Goal: Transaction & Acquisition: Purchase product/service

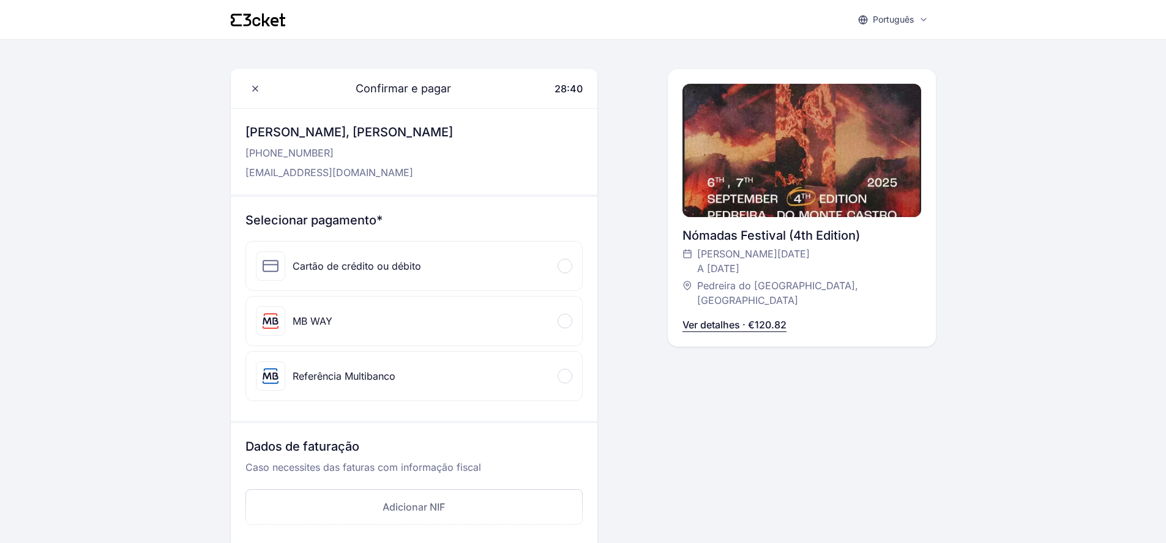
click at [565, 276] on div "Cartão de crédito ou débito" at bounding box center [414, 266] width 336 height 49
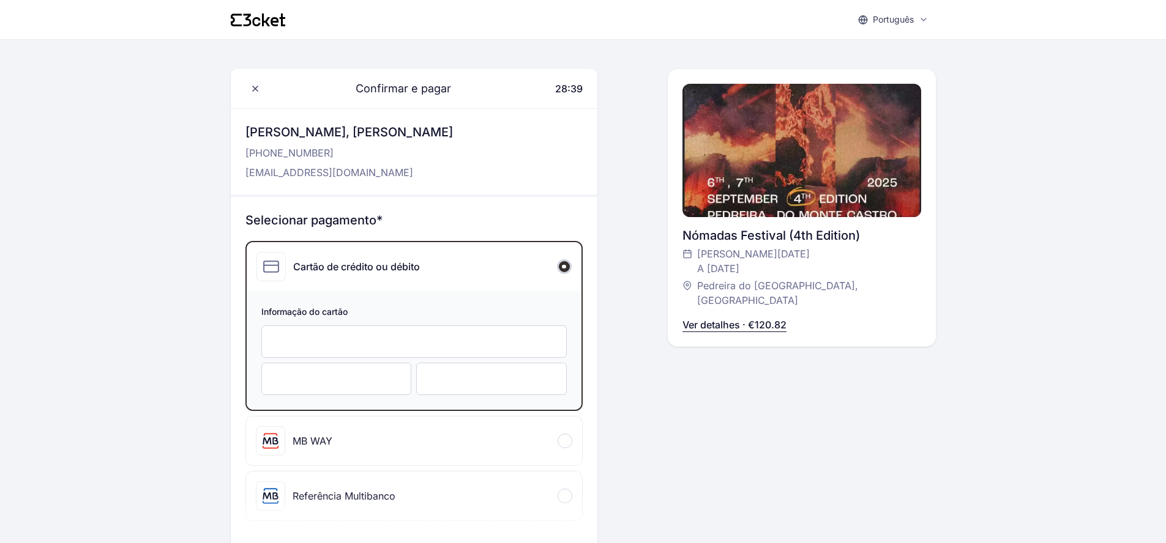
click at [387, 357] on div at bounding box center [413, 342] width 305 height 32
click at [475, 389] on div at bounding box center [491, 379] width 151 height 32
click at [771, 387] on div "Confirmar e pagar 27:53 Olá, [PERSON_NAME] [PHONE_NUMBER] [EMAIL_ADDRESS][DOMAI…" at bounding box center [802, 486] width 268 height 835
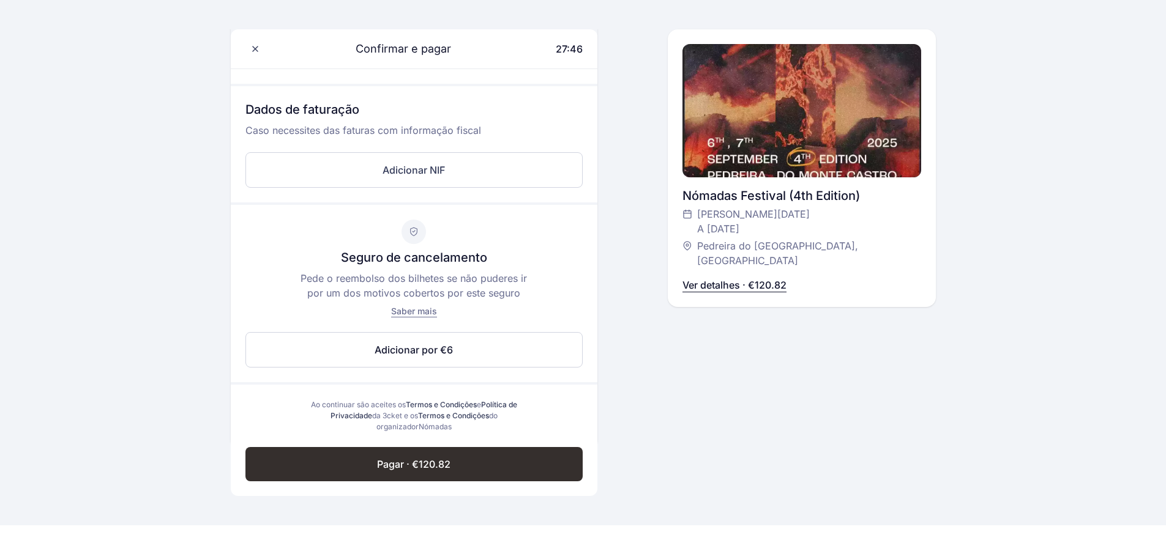
scroll to position [478, 0]
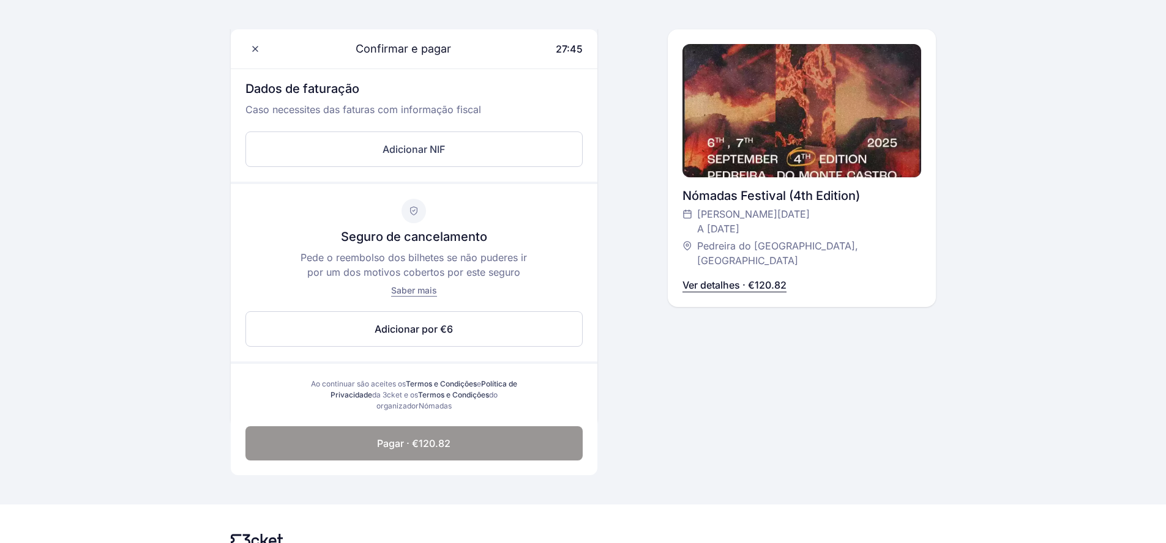
click at [456, 439] on button "Pagar · €120.82" at bounding box center [413, 443] width 337 height 34
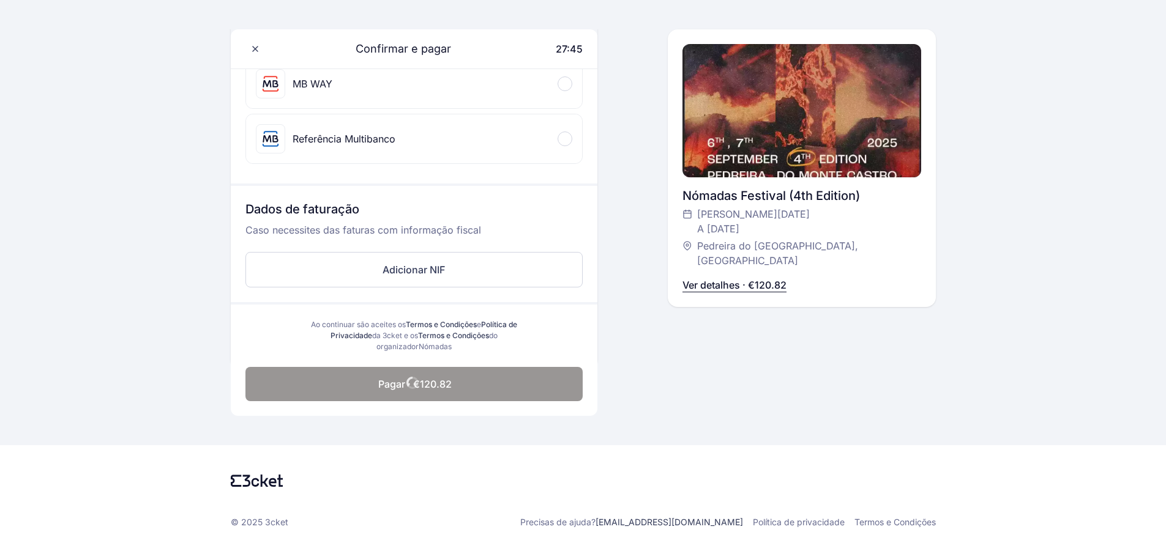
scroll to position [357, 0]
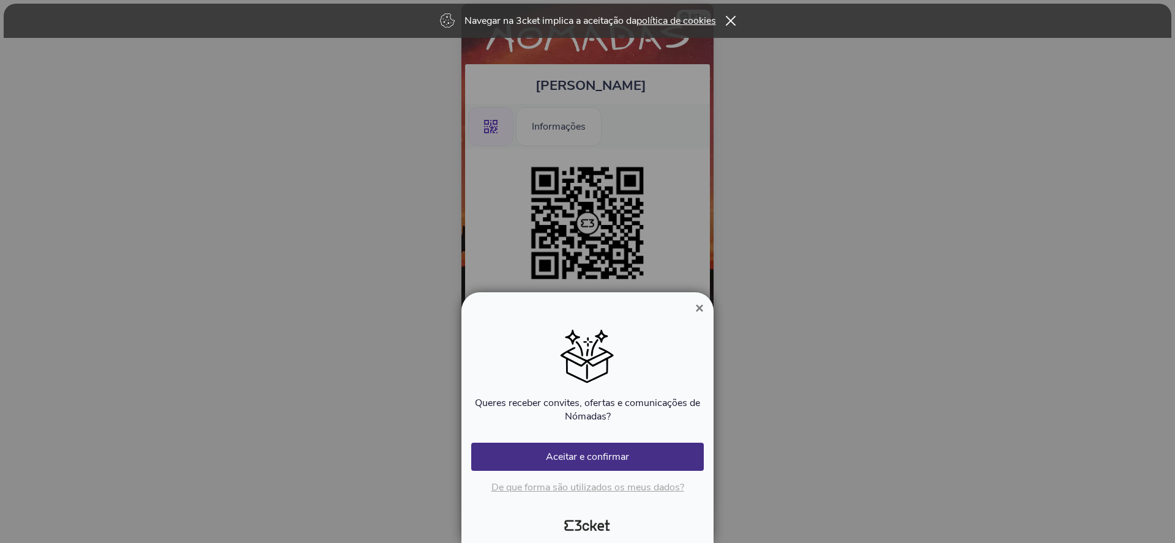
click at [698, 311] on span "×" at bounding box center [699, 308] width 9 height 17
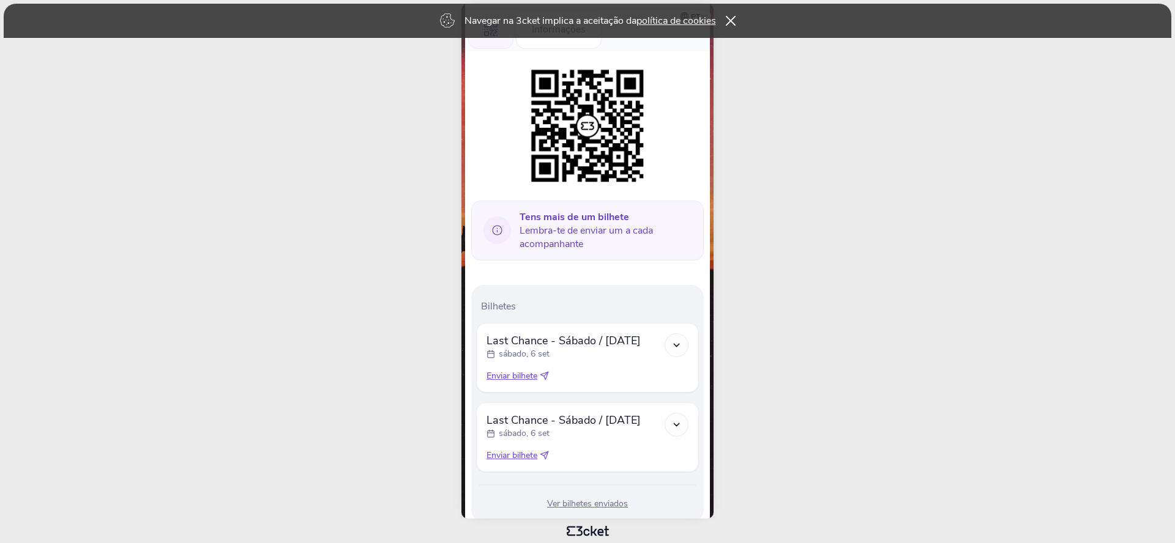
scroll to position [132, 0]
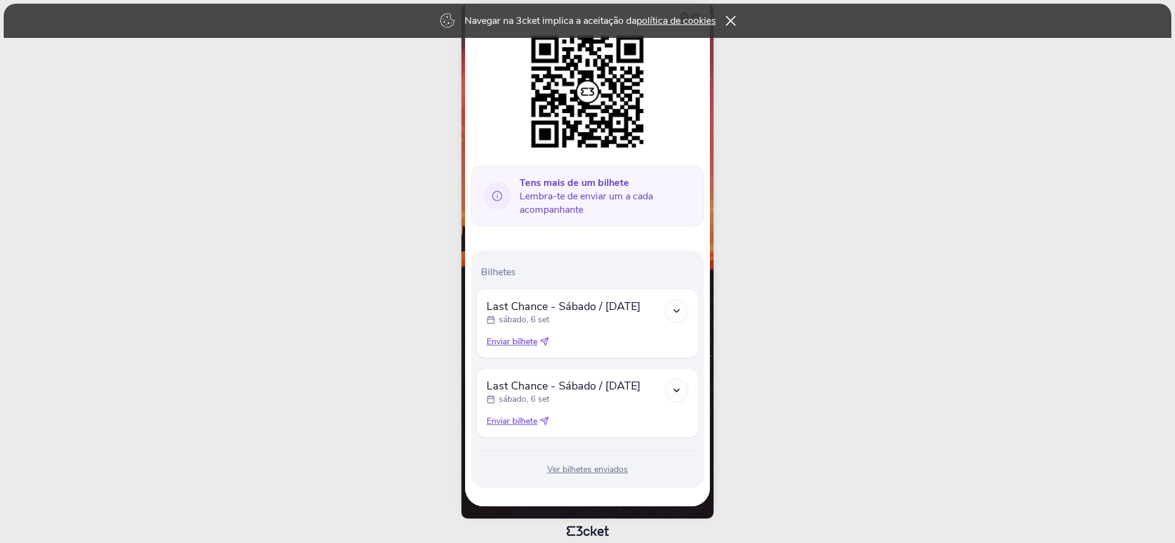
click at [677, 310] on icon at bounding box center [676, 311] width 10 height 10
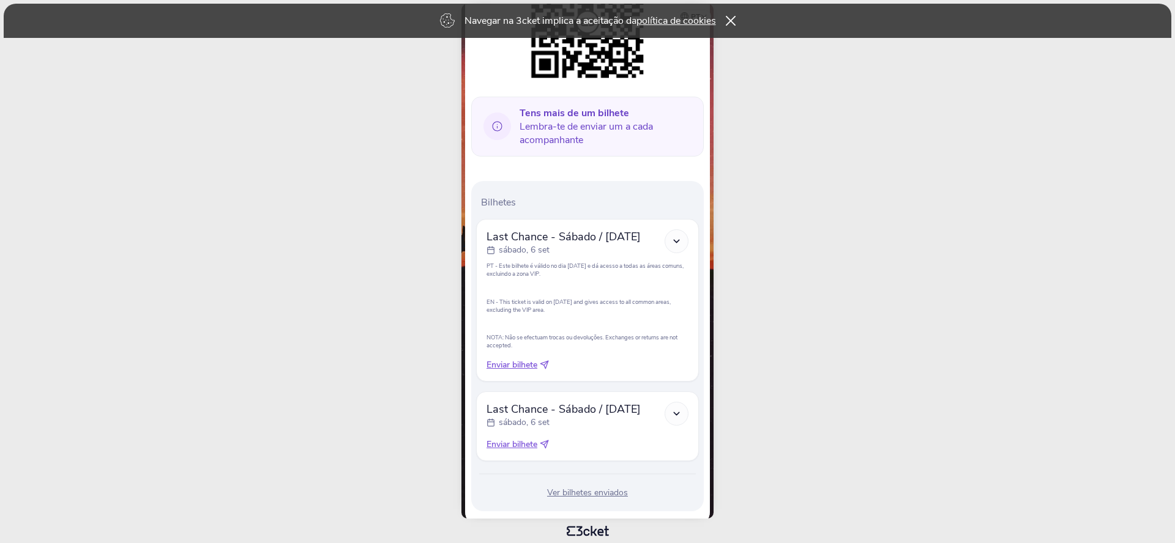
scroll to position [225, 0]
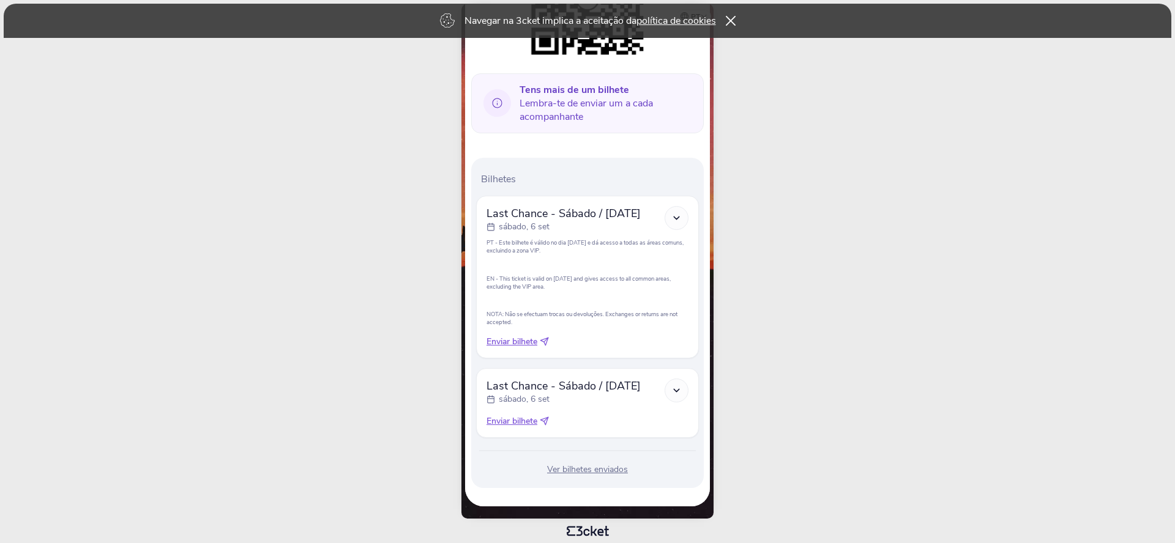
click at [675, 387] on icon at bounding box center [676, 390] width 10 height 10
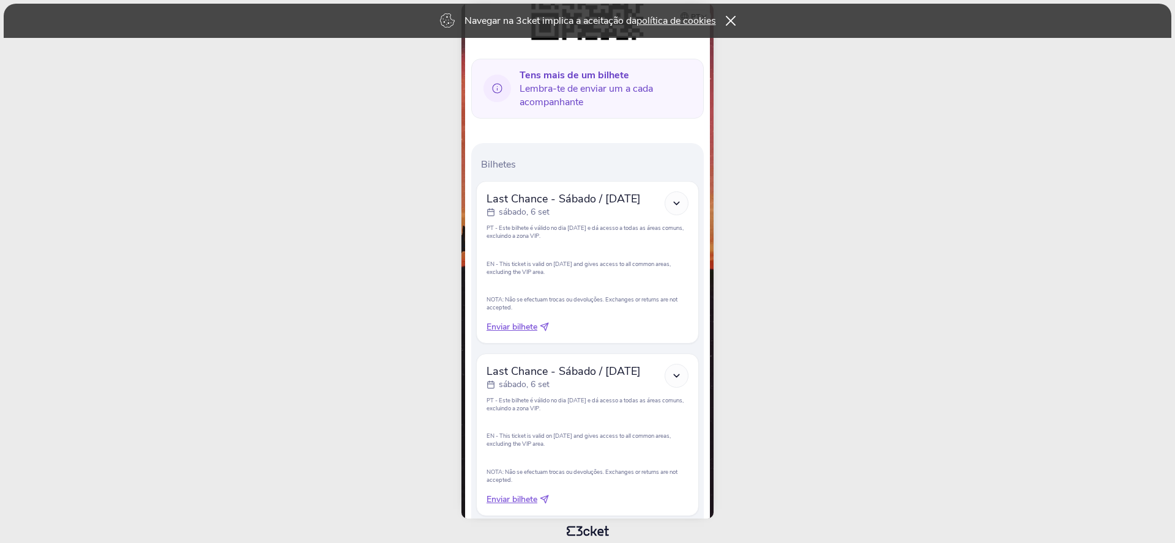
scroll to position [318, 0]
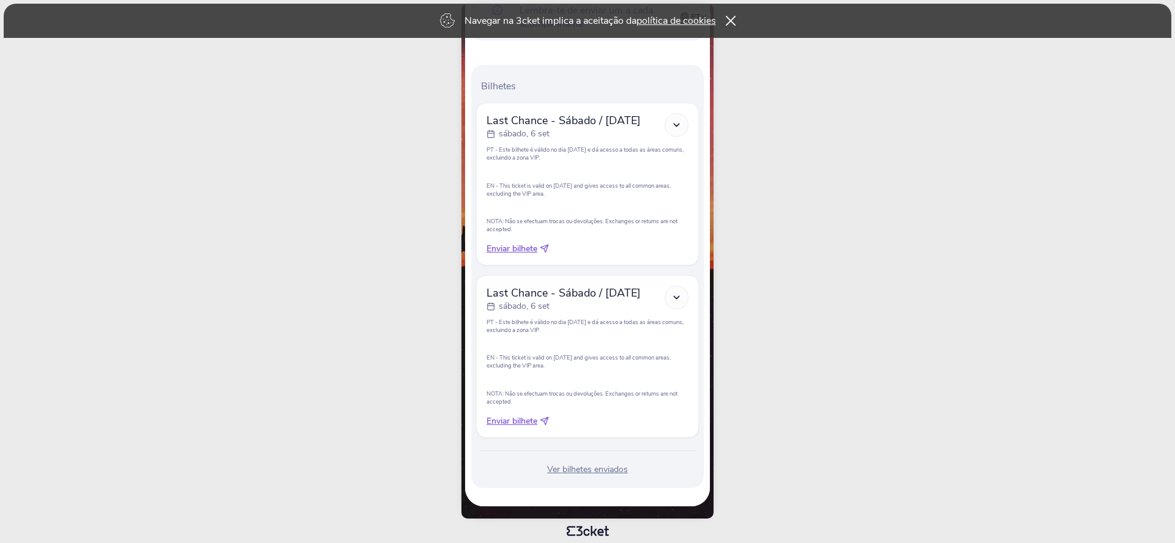
click at [592, 466] on div "Ver bilhetes enviados" at bounding box center [587, 470] width 223 height 12
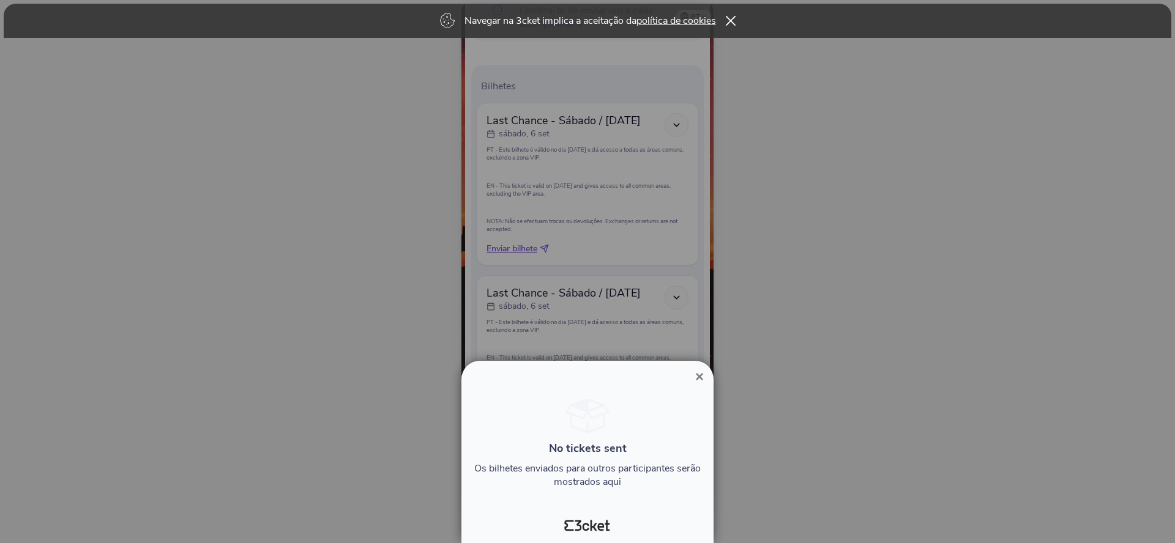
click at [705, 371] on button "×" at bounding box center [699, 377] width 28 height 15
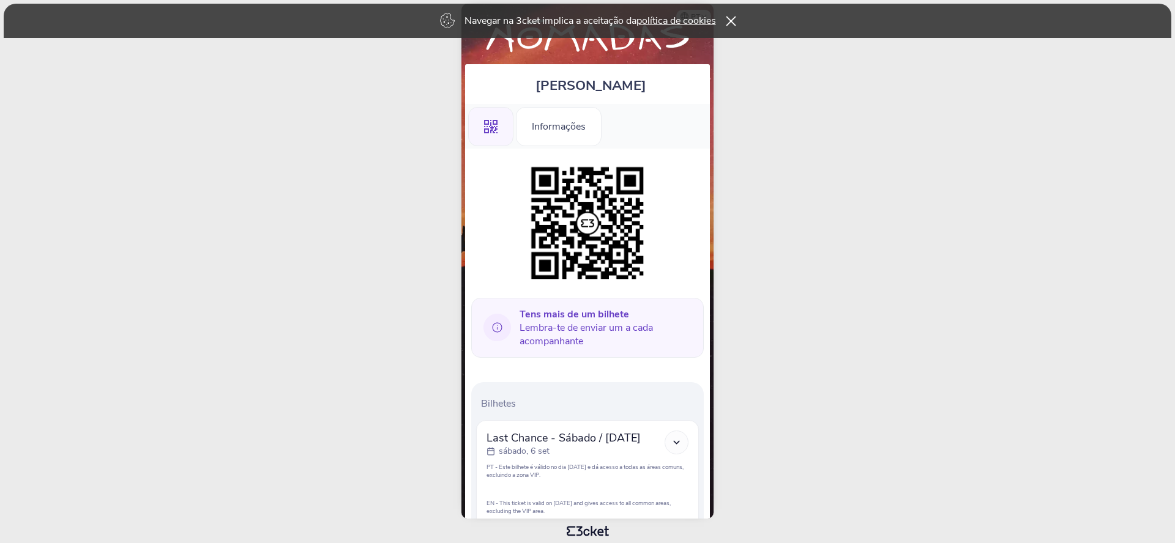
click at [734, 20] on icon at bounding box center [730, 21] width 10 height 10
